Goal: Find specific page/section: Find specific page/section

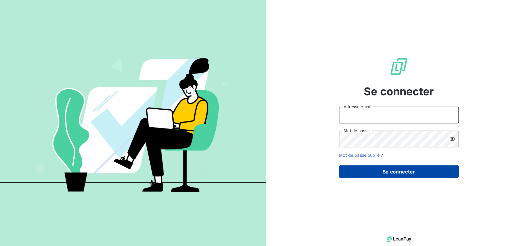
type input "[EMAIL_ADDRESS][DOMAIN_NAME]"
click at [397, 169] on button "Se connecter" at bounding box center [399, 171] width 120 height 13
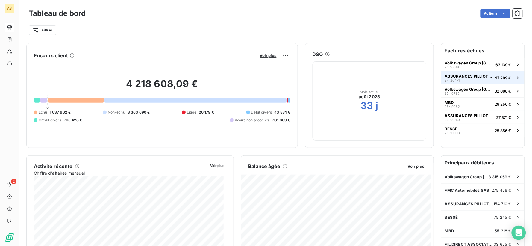
click at [453, 73] on button "ASSURANCES PILLIOT - Contrat Easy Fleet 24-20471 47 289 €" at bounding box center [482, 77] width 83 height 13
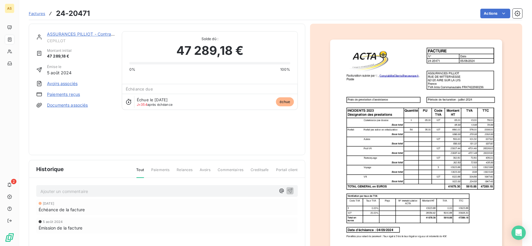
scroll to position [63, 0]
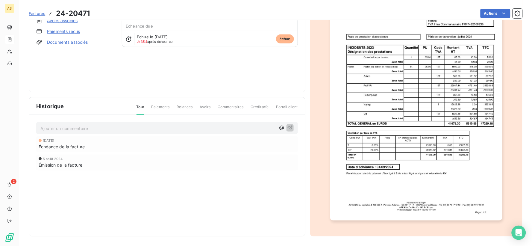
click at [159, 106] on span "Paiements" at bounding box center [160, 109] width 18 height 10
click at [161, 108] on span "Paiements" at bounding box center [160, 109] width 18 height 10
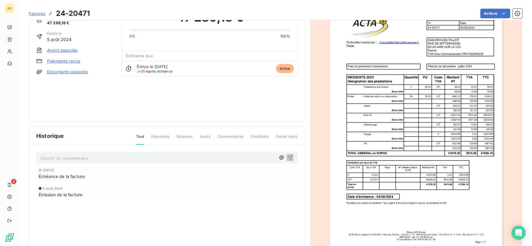
scroll to position [0, 0]
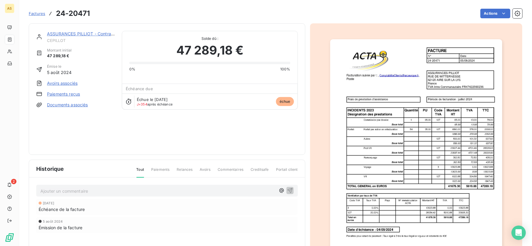
click at [75, 93] on link "Paiements reçus" at bounding box center [63, 94] width 33 height 6
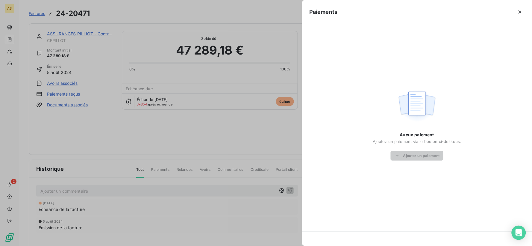
click at [42, 15] on div at bounding box center [266, 123] width 532 height 246
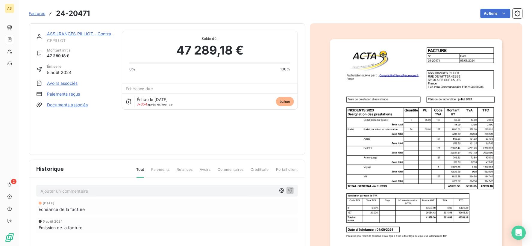
click at [37, 11] on span "Factures" at bounding box center [37, 13] width 16 height 5
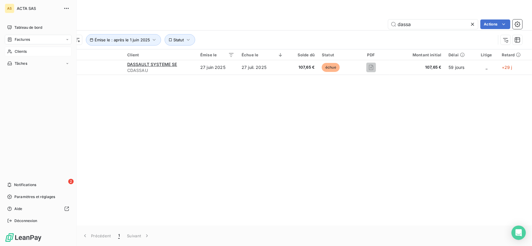
click at [25, 51] on span "Clients" at bounding box center [21, 51] width 12 height 5
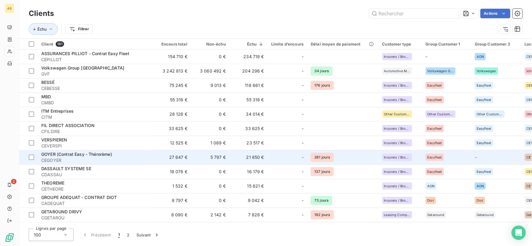
click at [62, 153] on span "GOYER (Contrat Easy - Thérorème)" at bounding box center [76, 153] width 71 height 5
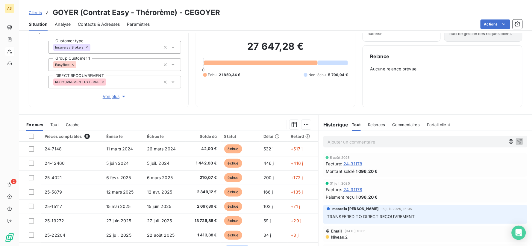
scroll to position [51, 0]
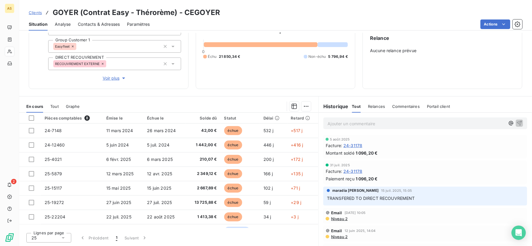
click at [32, 10] on span "Clients" at bounding box center [35, 12] width 13 height 5
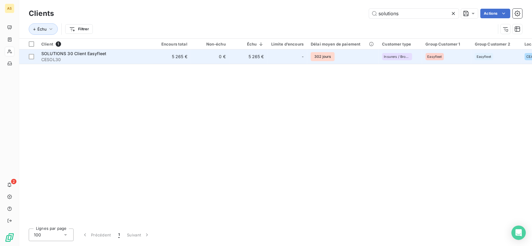
type input "solutions"
click at [69, 54] on span "SOLUTIONS 30 Client Easyfleet" at bounding box center [73, 53] width 65 height 5
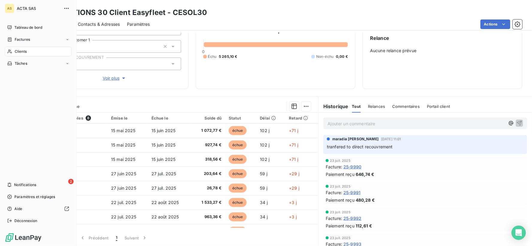
click at [31, 50] on div "Clients" at bounding box center [38, 52] width 67 height 10
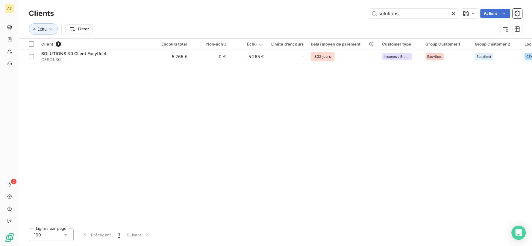
drag, startPoint x: 409, startPoint y: 13, endPoint x: 356, endPoint y: 9, distance: 52.7
click at [356, 9] on div "solutions Actions" at bounding box center [291, 14] width 461 height 10
type input "casino"
drag, startPoint x: 354, startPoint y: 223, endPoint x: 359, endPoint y: 223, distance: 5.1
click at [359, 223] on div "Clients casino Actions Échu Filtrer Client 1 Encours total Non-échu Échu Limite…" at bounding box center [275, 123] width 512 height 246
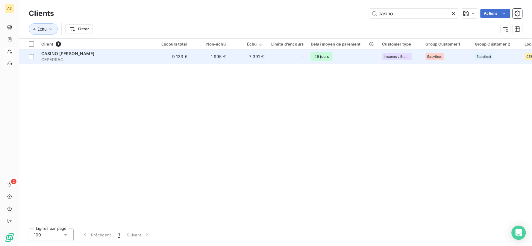
click at [59, 53] on span "CASINO [PERSON_NAME]" at bounding box center [67, 53] width 53 height 5
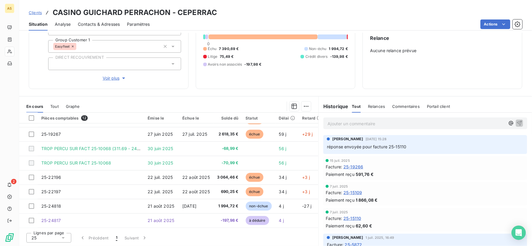
scroll to position [70, 0]
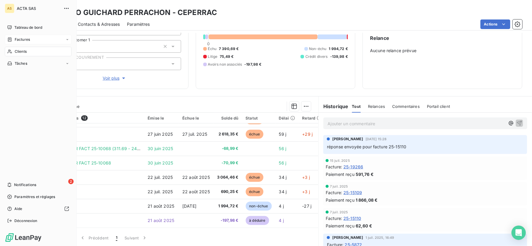
click at [34, 40] on div "Factures" at bounding box center [38, 40] width 67 height 10
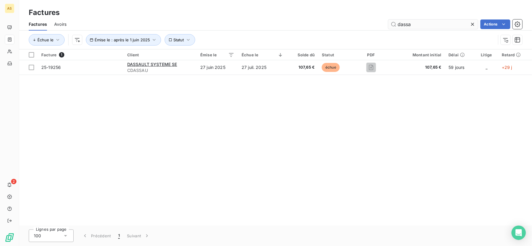
drag, startPoint x: 424, startPoint y: 26, endPoint x: 392, endPoint y: 26, distance: 32.0
click at [392, 26] on input "dassa" at bounding box center [433, 24] width 90 height 10
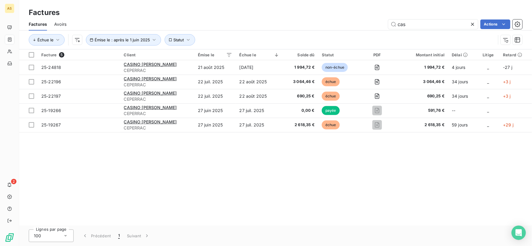
type input "cas"
click at [144, 41] on span "Émise le : après le 1 juin 2025" at bounding box center [122, 39] width 55 height 5
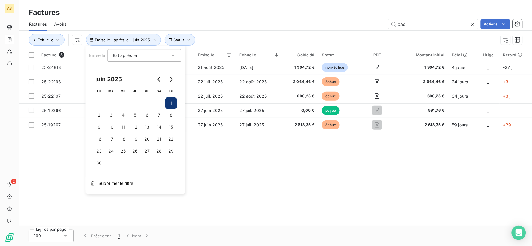
click at [150, 51] on div "Est après le gt" at bounding box center [145, 55] width 74 height 13
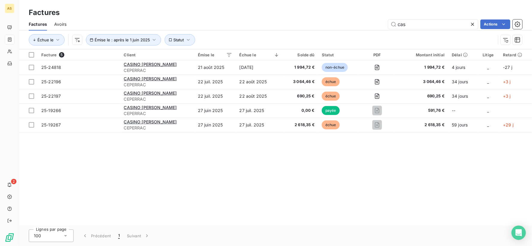
click at [154, 16] on div "Factures" at bounding box center [275, 12] width 512 height 11
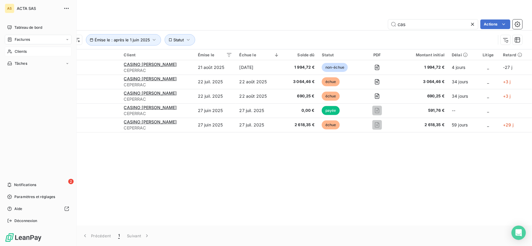
click at [11, 51] on icon at bounding box center [9, 51] width 5 height 5
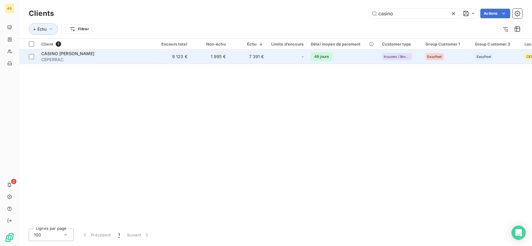
click at [78, 55] on span "CASINO [PERSON_NAME]" at bounding box center [67, 53] width 53 height 5
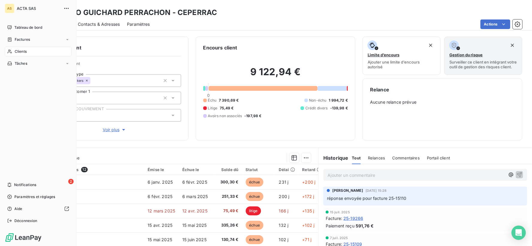
click at [9, 48] on div "Clients" at bounding box center [38, 52] width 67 height 10
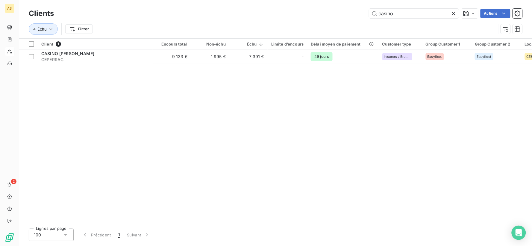
drag, startPoint x: 399, startPoint y: 13, endPoint x: 352, endPoint y: 11, distance: 47.0
click at [352, 11] on div "casino Actions" at bounding box center [291, 14] width 461 height 10
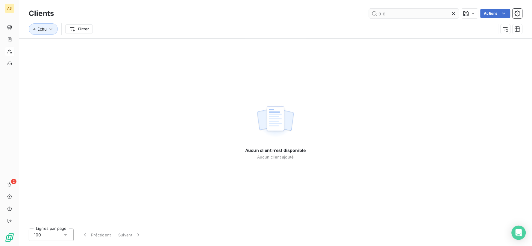
click at [380, 14] on input "olo" at bounding box center [414, 14] width 90 height 10
click at [377, 14] on input "olo" at bounding box center [414, 14] width 90 height 10
type input "o"
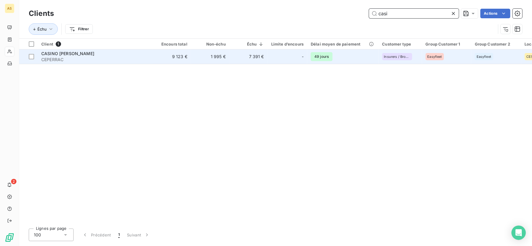
type input "casi"
click at [86, 53] on span "CASINO [PERSON_NAME]" at bounding box center [67, 53] width 53 height 5
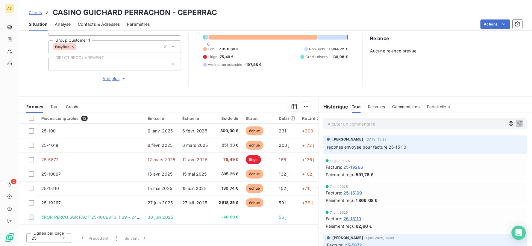
scroll to position [51, 0]
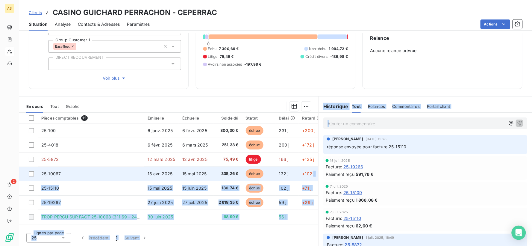
drag, startPoint x: 315, startPoint y: 141, endPoint x: 313, endPoint y: 169, distance: 27.9
click at [313, 169] on div "En cours Tout Graphe Pièces comptables 12 Émise le Échue le Solde dû Statut Dél…" at bounding box center [275, 171] width 512 height 150
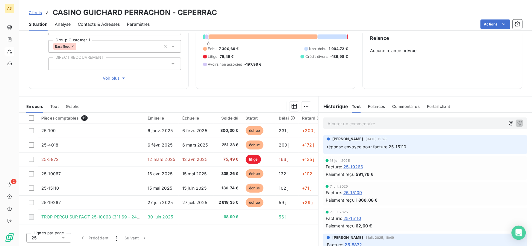
click at [331, 88] on div "Encours client 9 122,94 € 0 Échu 7 390,69 € Non-échu 1 994,72 € Litige 75,49 € …" at bounding box center [276, 37] width 160 height 104
